Goal: Information Seeking & Learning: Learn about a topic

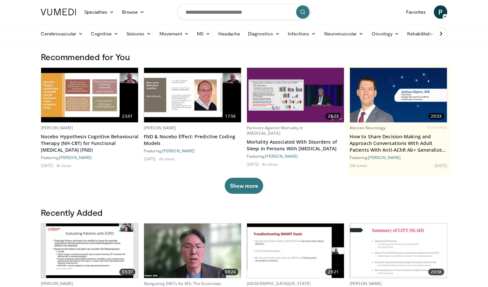
click at [444, 15] on icon at bounding box center [445, 16] width 5 height 5
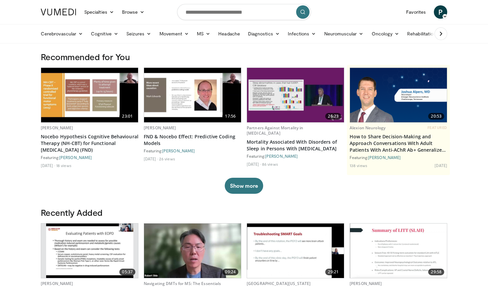
click at [442, 13] on span "P" at bounding box center [440, 11] width 13 height 13
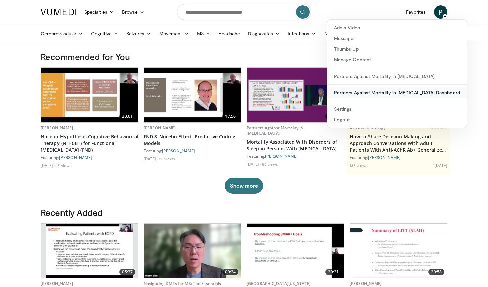
click at [377, 90] on link "Partners Against Mortality in Epilepsy Dashboard" at bounding box center [396, 92] width 139 height 11
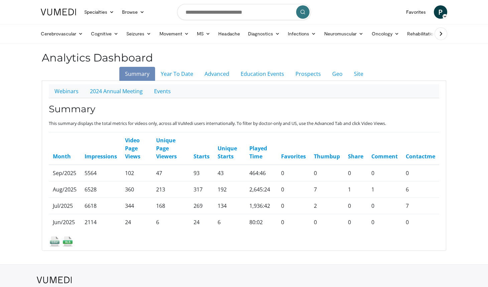
click at [443, 15] on icon at bounding box center [445, 16] width 5 height 5
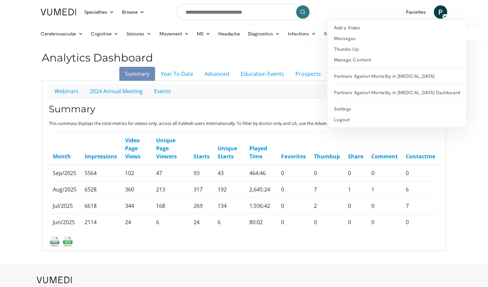
click at [467, 73] on body "Specialties Adult & Family Medicine Allergy, Asthma, Immunology Anesthesiology …" at bounding box center [244, 158] width 488 height 317
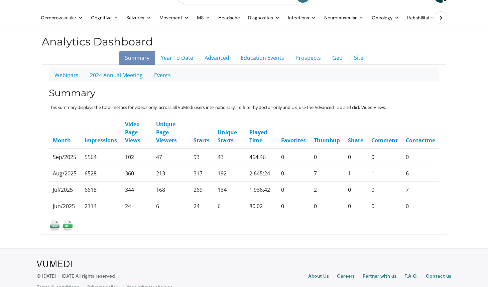
scroll to position [23, 0]
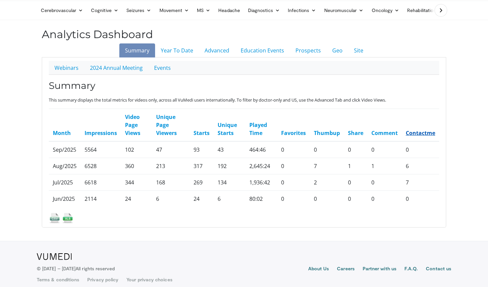
click at [419, 133] on link "Contactme" at bounding box center [420, 132] width 29 height 7
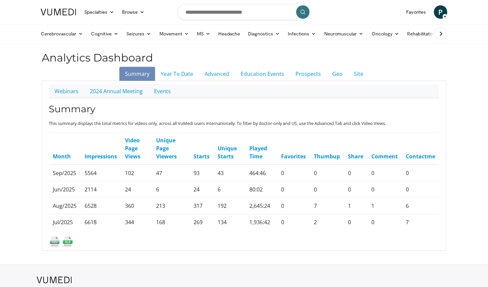
click at [443, 14] on icon at bounding box center [445, 16] width 5 height 5
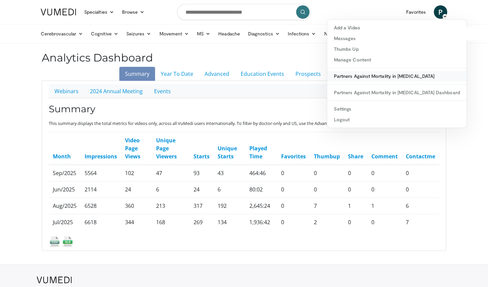
click at [396, 76] on link "Partners Against Mortality in [MEDICAL_DATA]" at bounding box center [396, 76] width 139 height 11
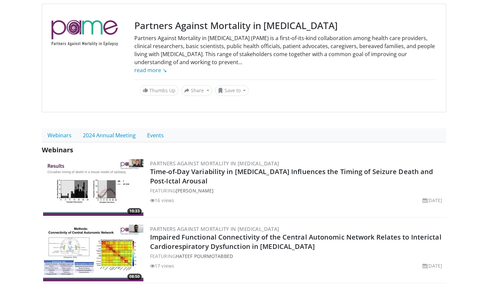
scroll to position [58, 0]
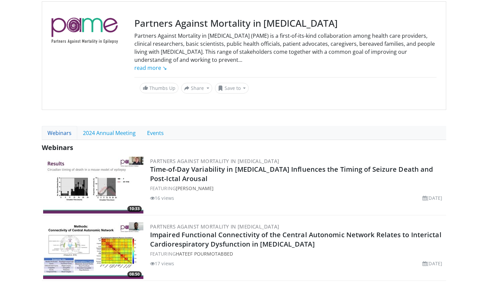
click at [57, 133] on link "Webinars" at bounding box center [59, 133] width 35 height 14
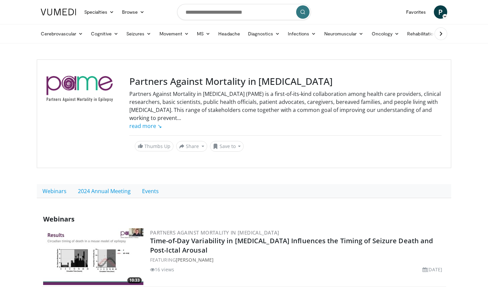
click at [443, 16] on icon at bounding box center [445, 16] width 5 height 5
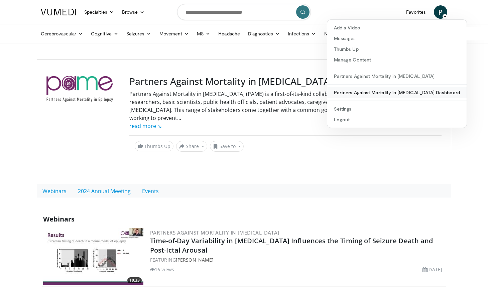
click at [411, 90] on link "Partners Against Mortality in [MEDICAL_DATA] Dashboard" at bounding box center [396, 92] width 139 height 11
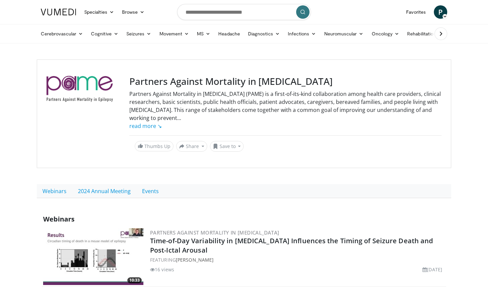
click at [444, 16] on icon at bounding box center [445, 16] width 5 height 5
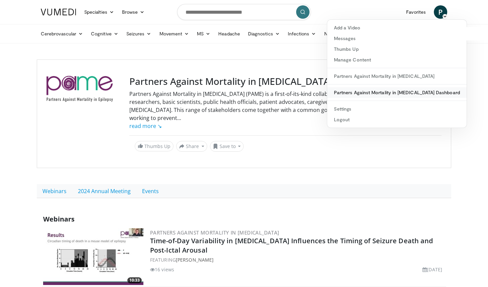
click at [412, 93] on link "Partners Against Mortality in [MEDICAL_DATA] Dashboard" at bounding box center [396, 92] width 139 height 11
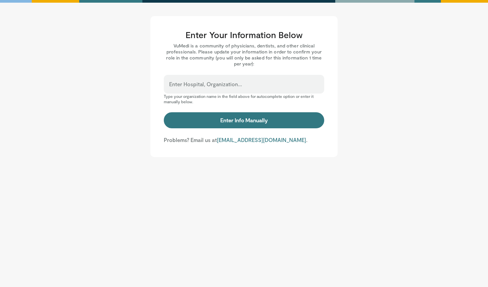
click at [363, 115] on main "Enter Your Information Below VuMedi is a community of physicians, dentists, and…" at bounding box center [244, 86] width 415 height 141
